Goal: Transaction & Acquisition: Book appointment/travel/reservation

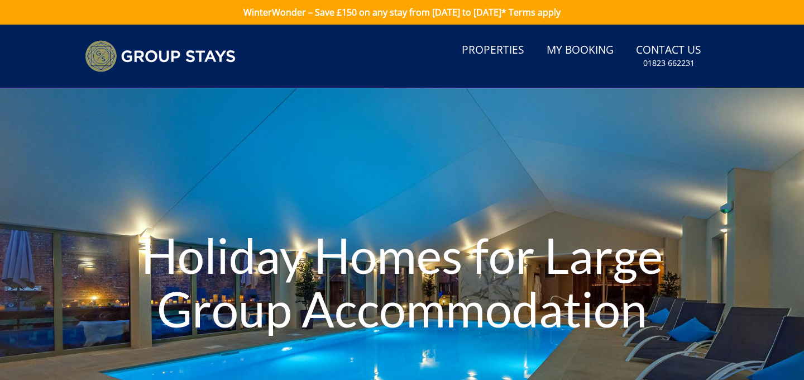
scroll to position [20, 0]
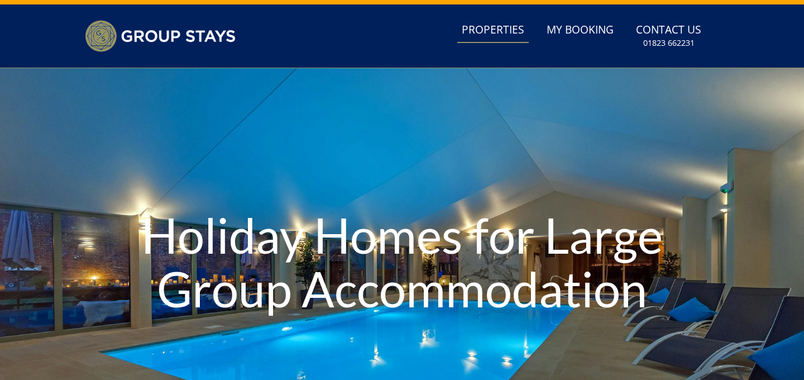
click at [500, 27] on link "Properties" at bounding box center [492, 30] width 71 height 25
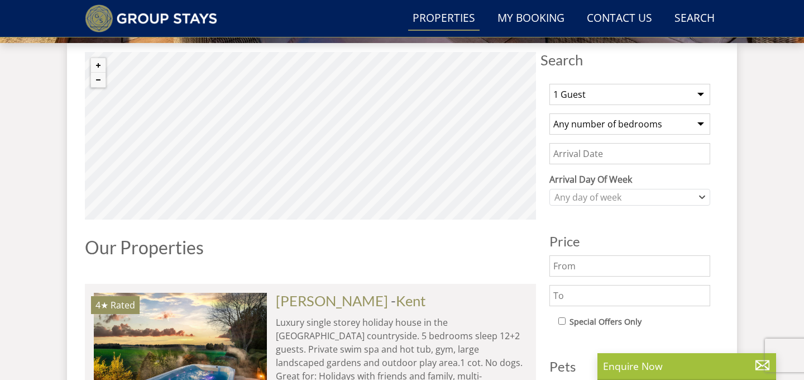
scroll to position [414, 0]
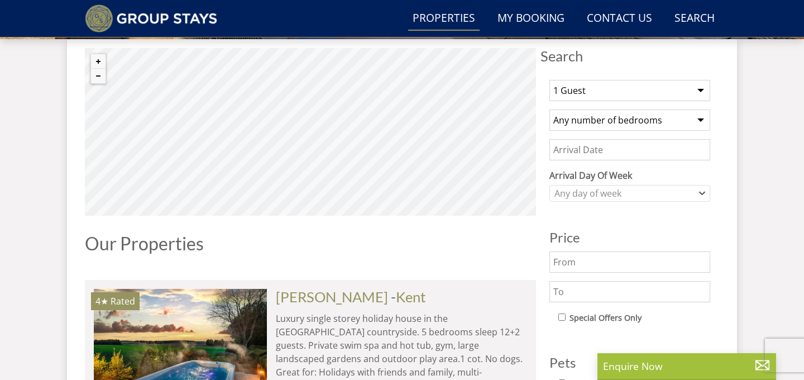
click at [592, 95] on select "1 Guest 2 Guests 3 Guests 4 Guests 5 Guests 6 Guests 7 Guests 8 Guests 9 Guests…" at bounding box center [629, 90] width 161 height 21
select select "22"
click at [620, 127] on select "Any number of bedrooms 1 Bedroom 2 Bedrooms 3 Bedrooms 4 Bedrooms 5 Bedrooms 6 …" at bounding box center [629, 119] width 161 height 21
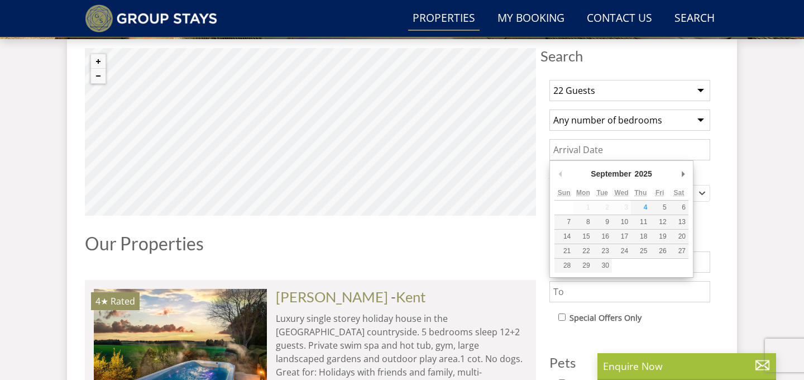
click at [627, 154] on input "Date" at bounding box center [629, 149] width 161 height 21
type input "[DATE]"
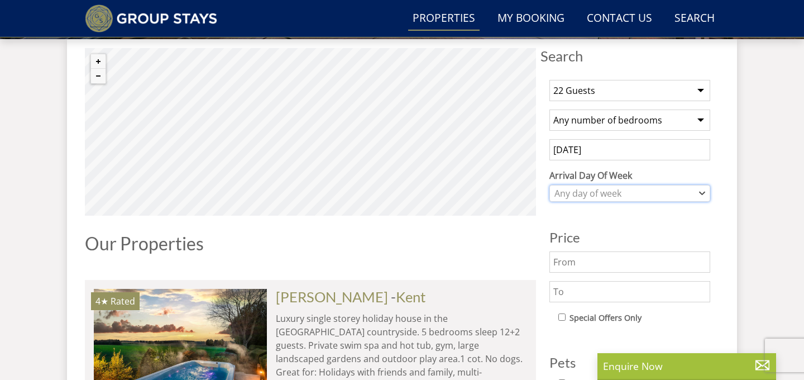
click at [629, 193] on div "Any day of week" at bounding box center [624, 193] width 145 height 12
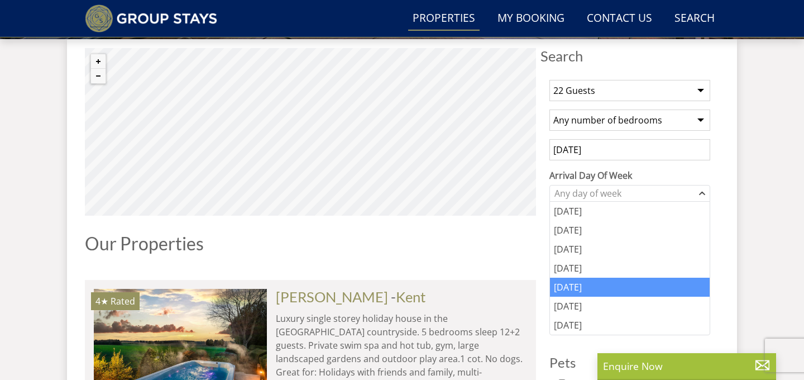
click at [582, 288] on div "[DATE]" at bounding box center [630, 286] width 160 height 19
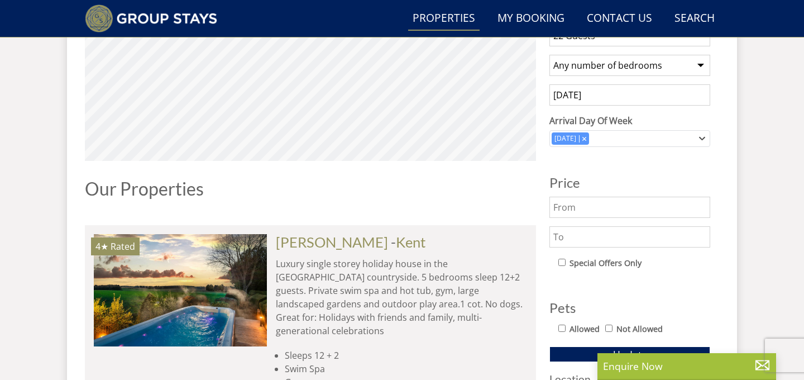
scroll to position [472, 0]
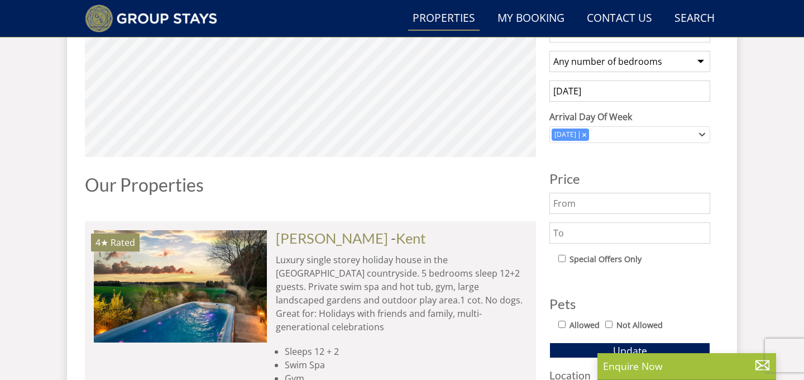
click at [600, 236] on input "text" at bounding box center [629, 232] width 161 height 21
type input "4000"
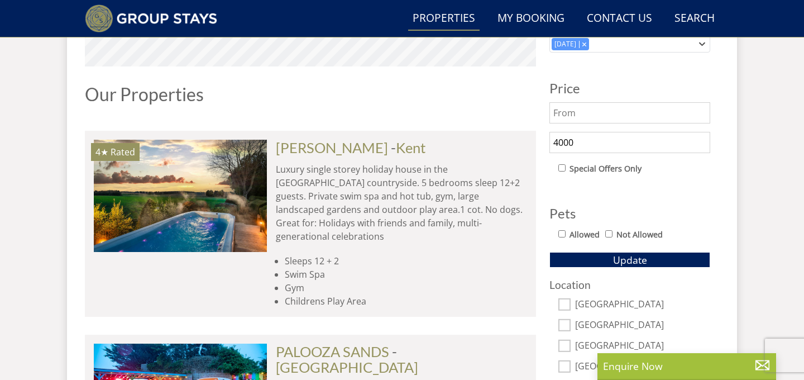
scroll to position [567, 0]
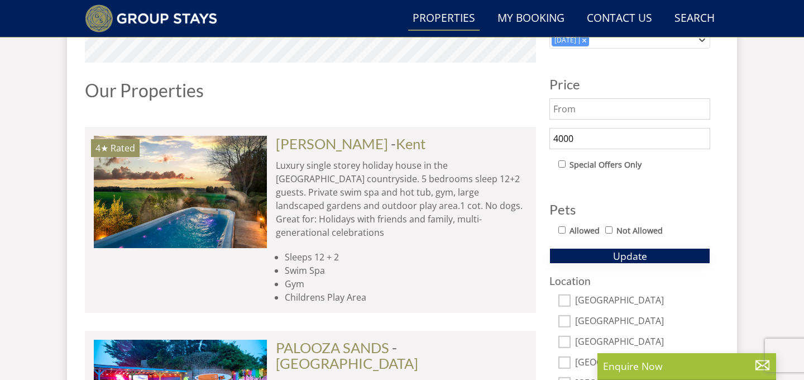
click at [650, 253] on button "Update" at bounding box center [629, 256] width 161 height 16
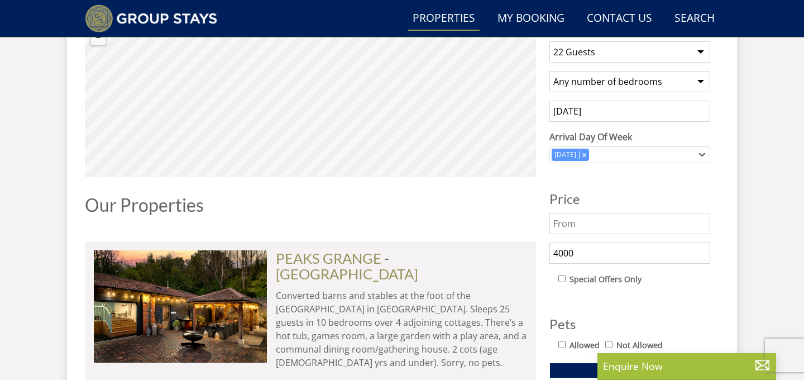
scroll to position [452, 0]
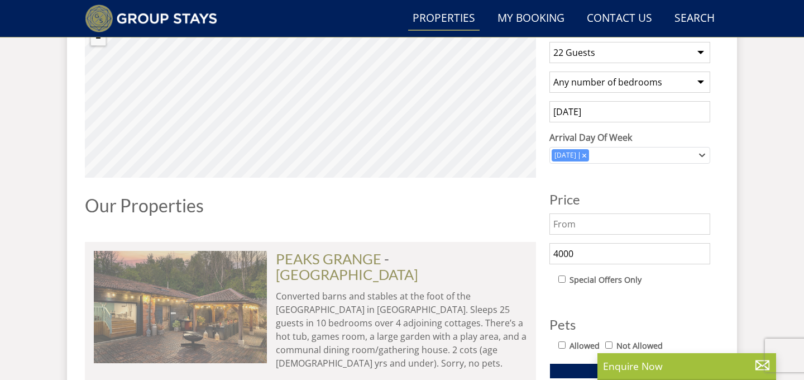
click at [200, 282] on img at bounding box center [180, 307] width 173 height 112
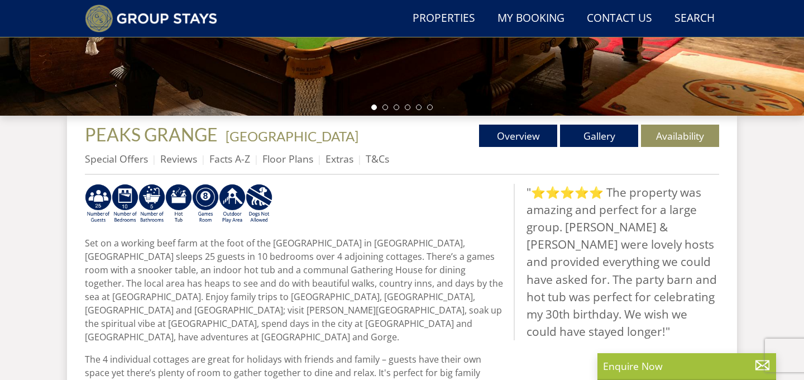
scroll to position [322, 0]
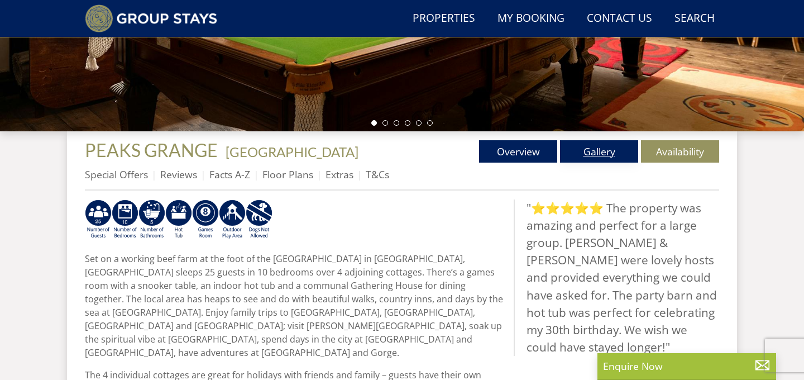
click at [600, 160] on link "Gallery" at bounding box center [599, 151] width 78 height 22
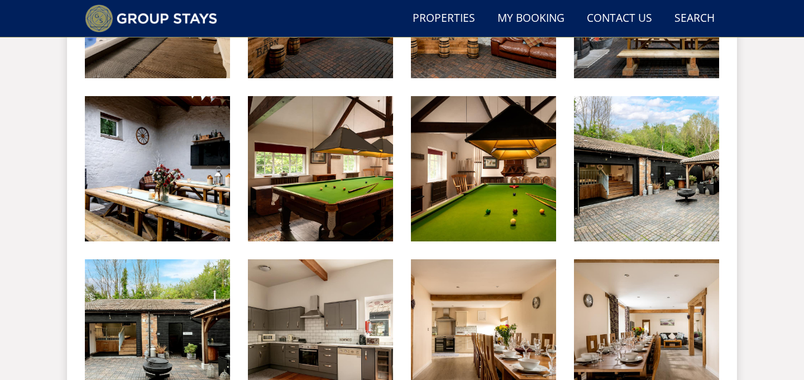
scroll to position [744, 0]
